Goal: Use online tool/utility: Use online tool/utility

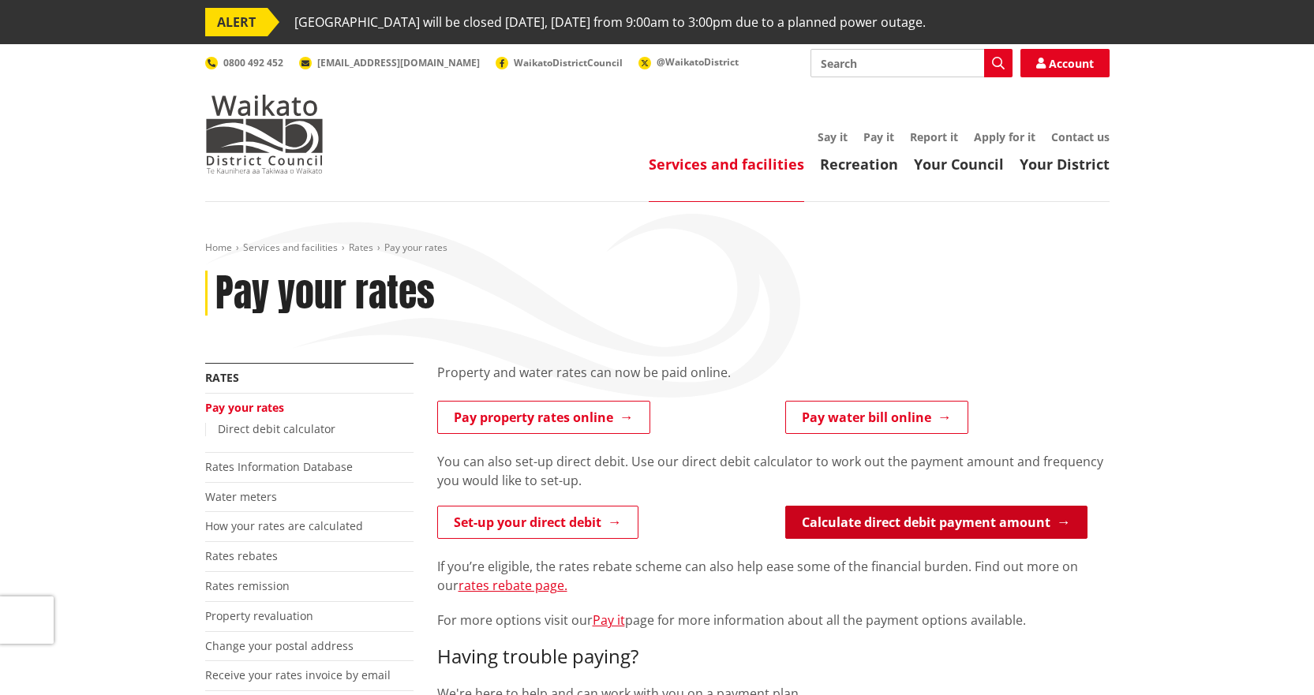
drag, startPoint x: 935, startPoint y: 526, endPoint x: 766, endPoint y: 523, distance: 168.9
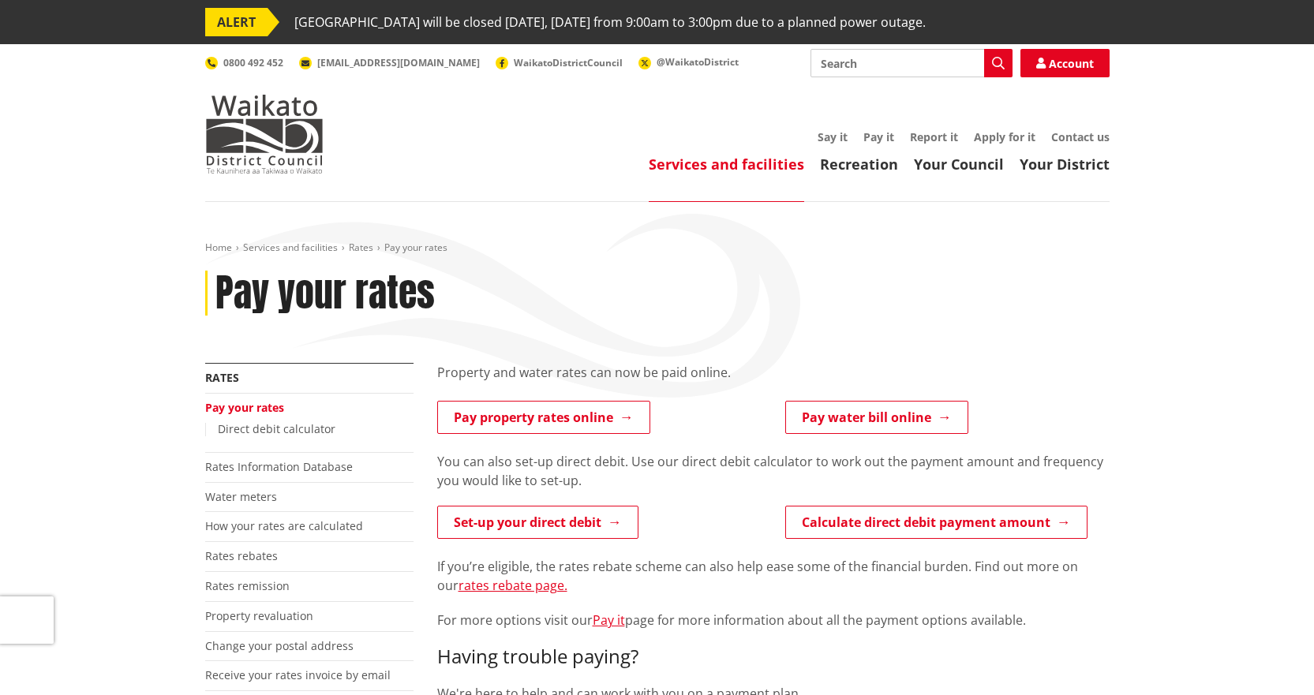
click at [935, 526] on link "Calculate direct debit payment amount" at bounding box center [936, 522] width 302 height 33
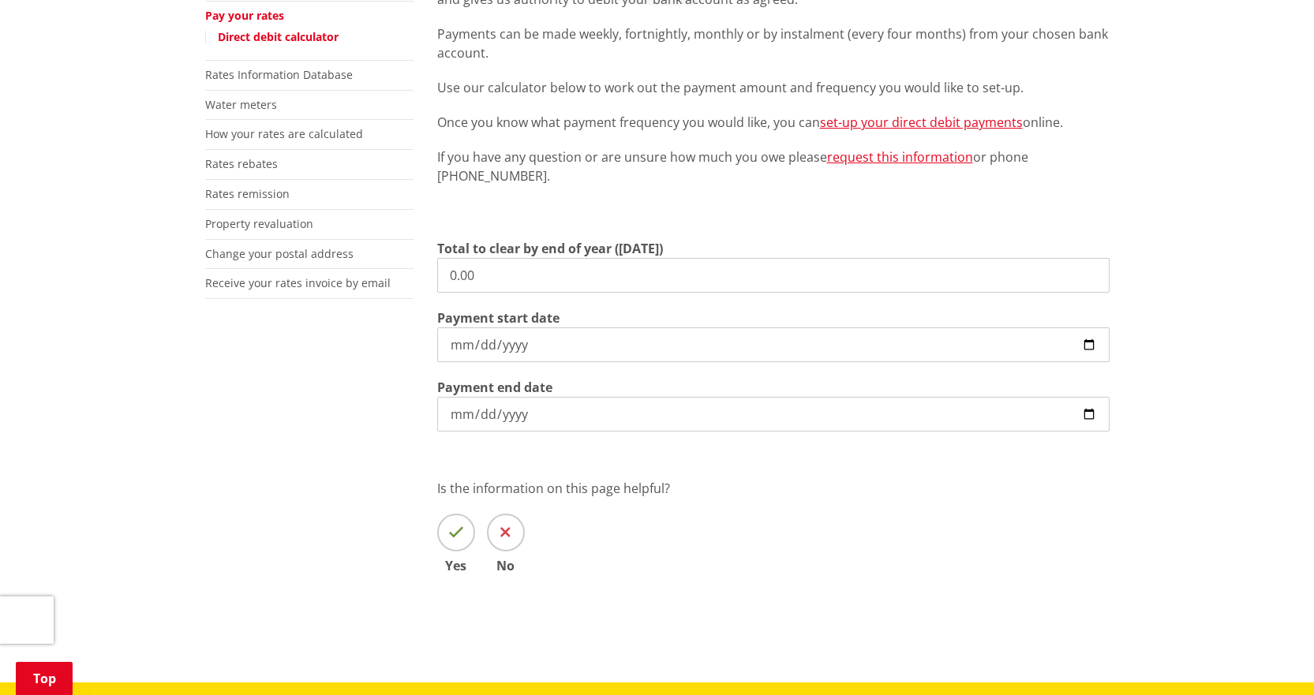
scroll to position [395, 0]
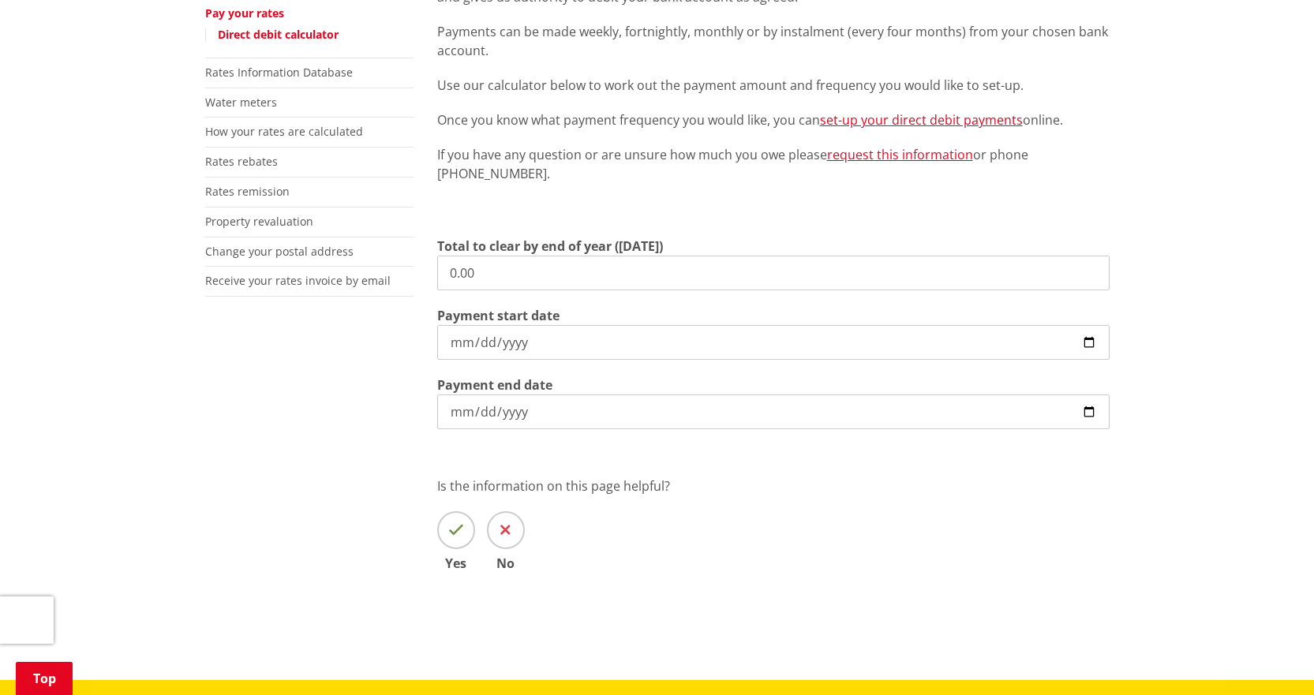
drag, startPoint x: 478, startPoint y: 269, endPoint x: 341, endPoint y: 273, distance: 136.6
click at [346, 268] on div "More from this section Rates Pay your rates Direct debit calculator Rates Infor…" at bounding box center [657, 292] width 928 height 649
type input "9,202.34"
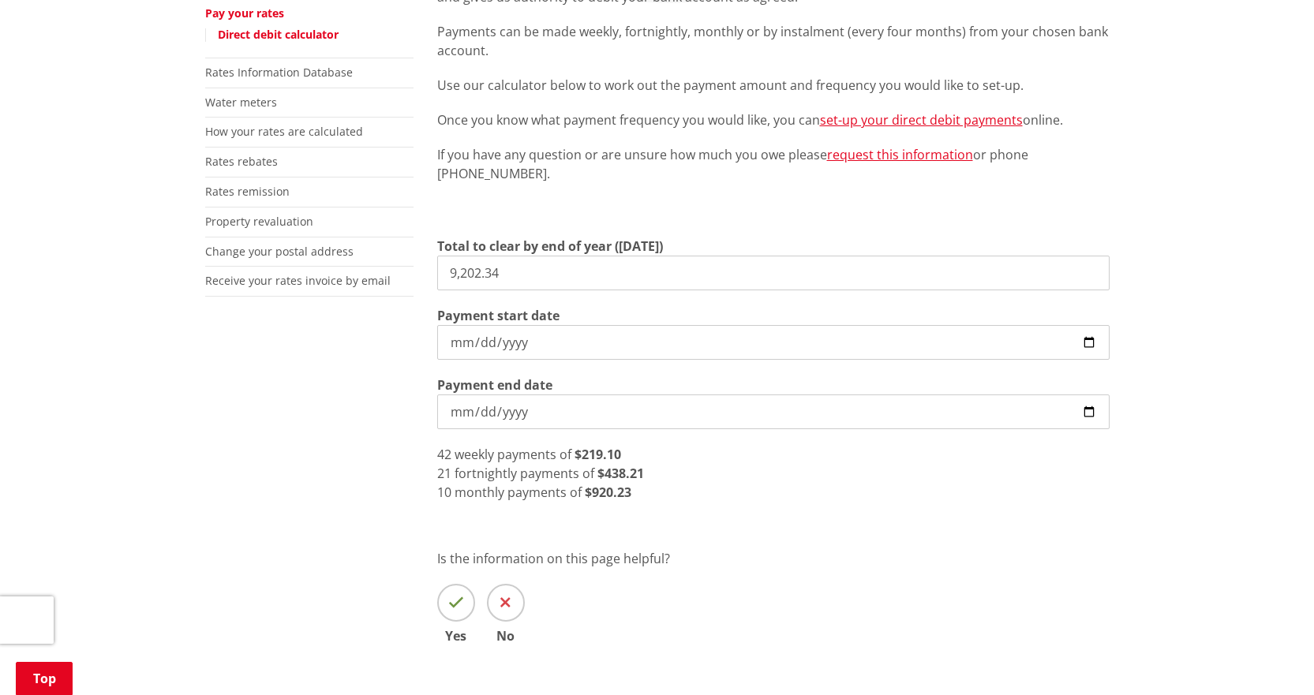
click at [1090, 339] on input "[DATE]" at bounding box center [773, 342] width 673 height 35
type input "[DATE]"
drag, startPoint x: 511, startPoint y: 268, endPoint x: 249, endPoint y: 239, distance: 263.7
click at [249, 239] on div "More from this section Rates Pay your rates Direct debit calculator Rates Infor…" at bounding box center [657, 328] width 928 height 721
drag, startPoint x: 500, startPoint y: 277, endPoint x: 342, endPoint y: 257, distance: 160.0
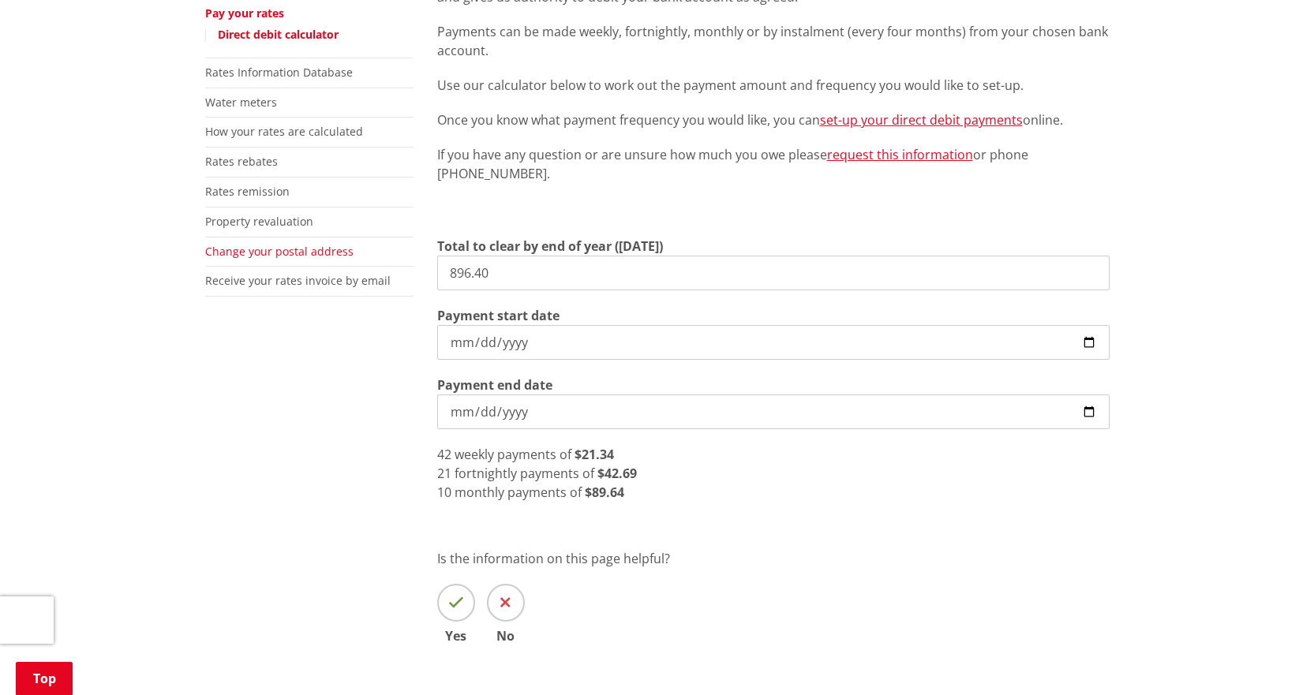
click at [342, 257] on div "More from this section Rates Pay your rates Direct debit calculator Rates Infor…" at bounding box center [657, 328] width 928 height 721
drag, startPoint x: 517, startPoint y: 275, endPoint x: 285, endPoint y: 260, distance: 232.6
click at [311, 262] on div "More from this section Rates Pay your rates Direct debit calculator Rates Infor…" at bounding box center [657, 328] width 928 height 721
type input "14,802.34"
click at [909, 409] on input "[DATE]" at bounding box center [773, 412] width 673 height 35
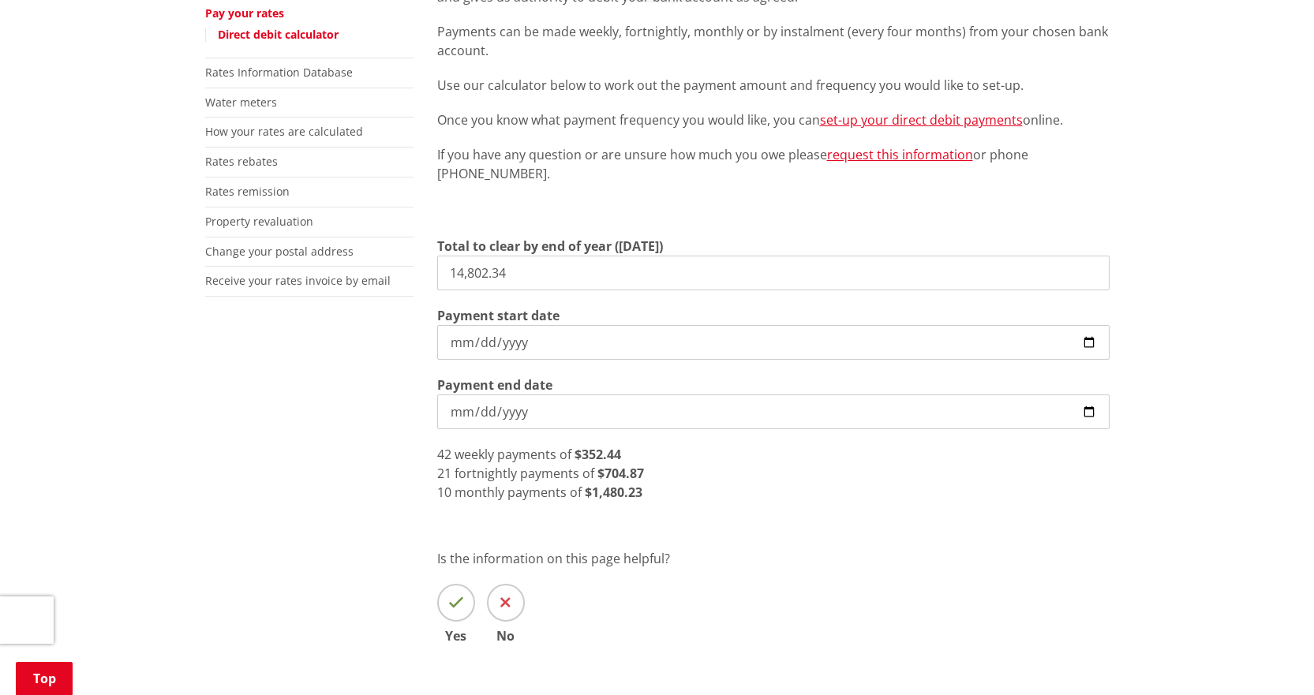
click at [1089, 409] on input "[DATE]" at bounding box center [773, 412] width 673 height 35
type input "[DATE]"
